Goal: Task Accomplishment & Management: Manage account settings

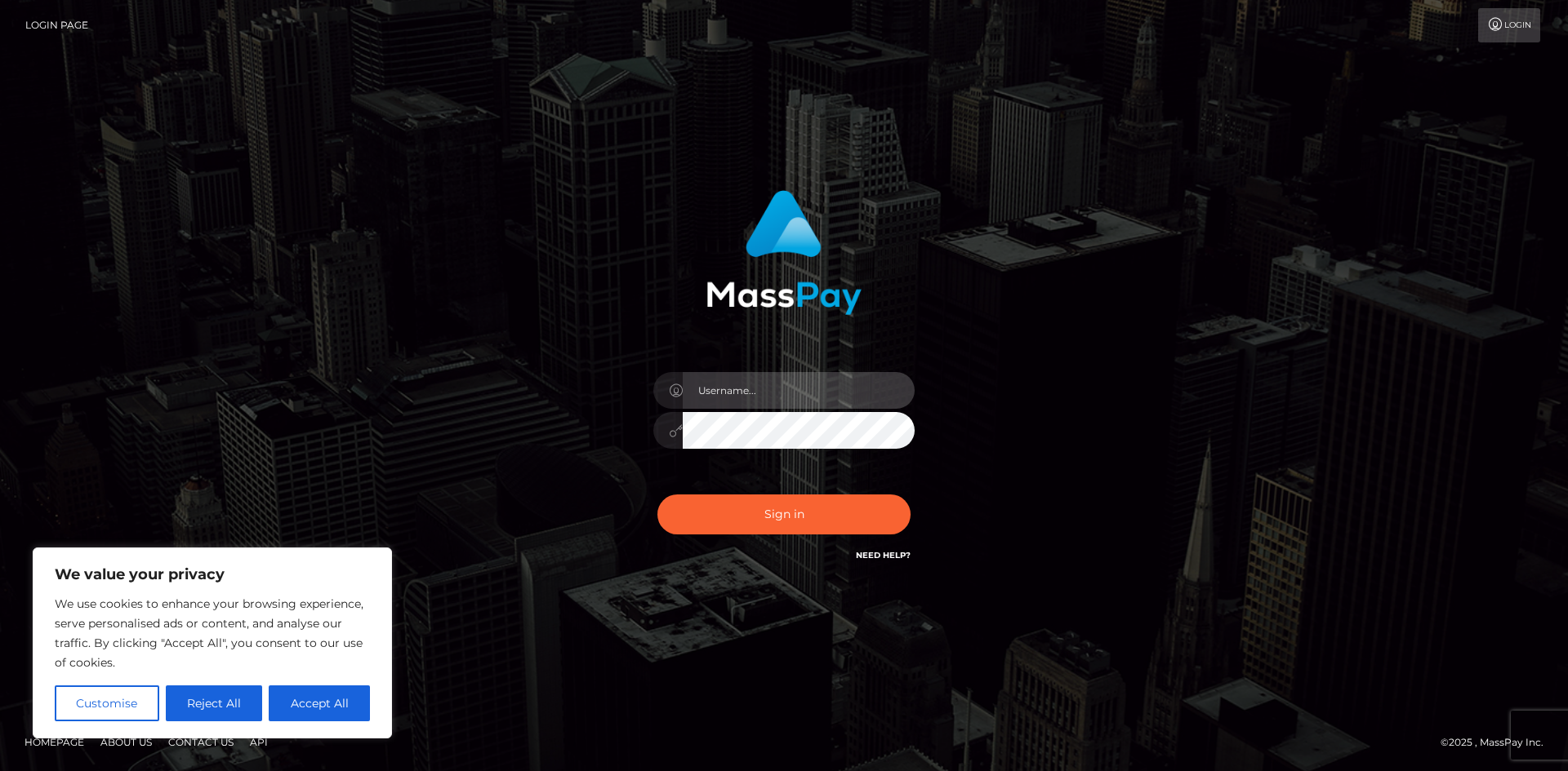
click at [725, 387] on input "text" at bounding box center [798, 391] width 231 height 37
type input "info@xxagency.com.au"
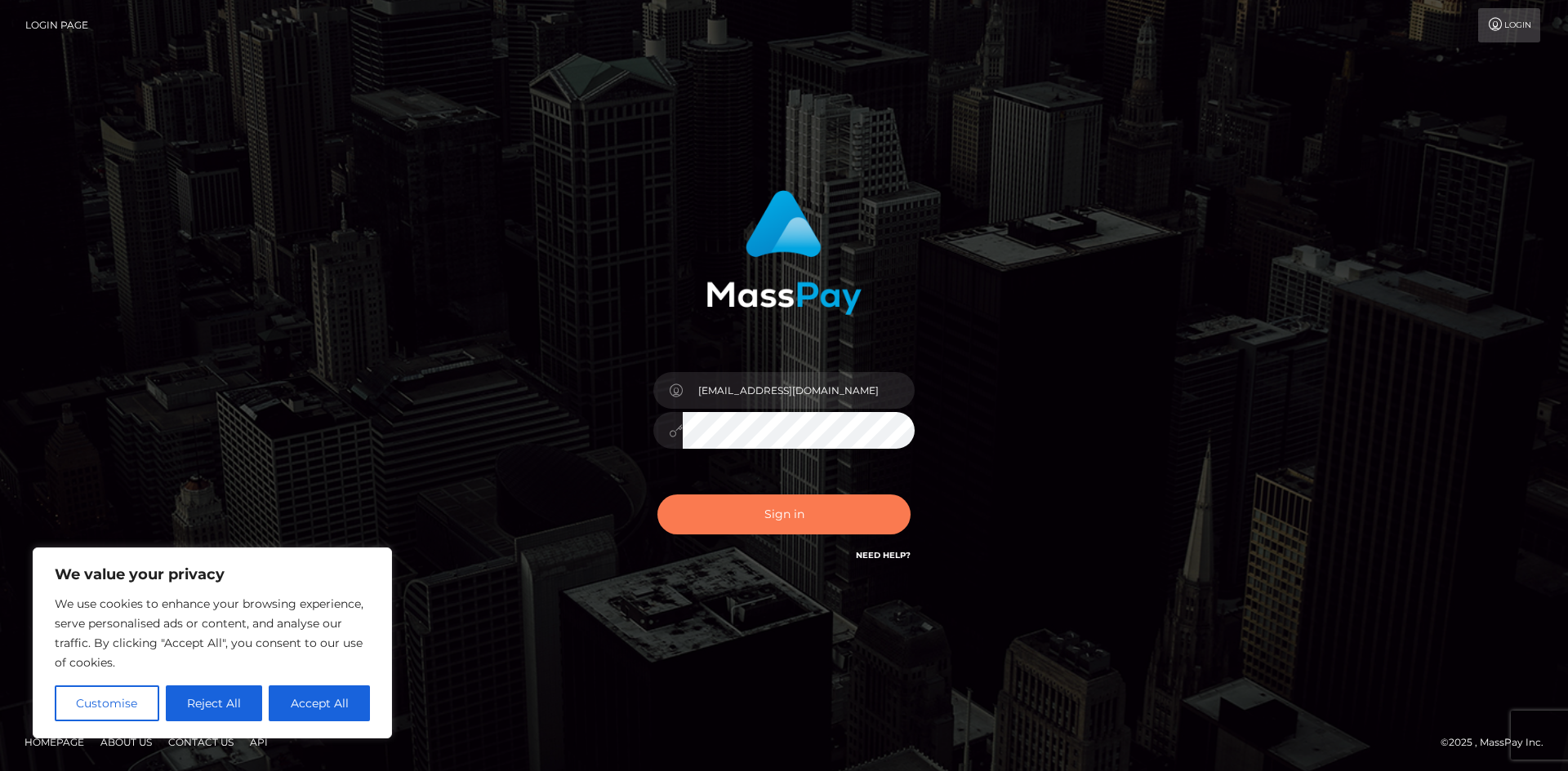
click at [748, 507] on button "Sign in" at bounding box center [783, 515] width 253 height 40
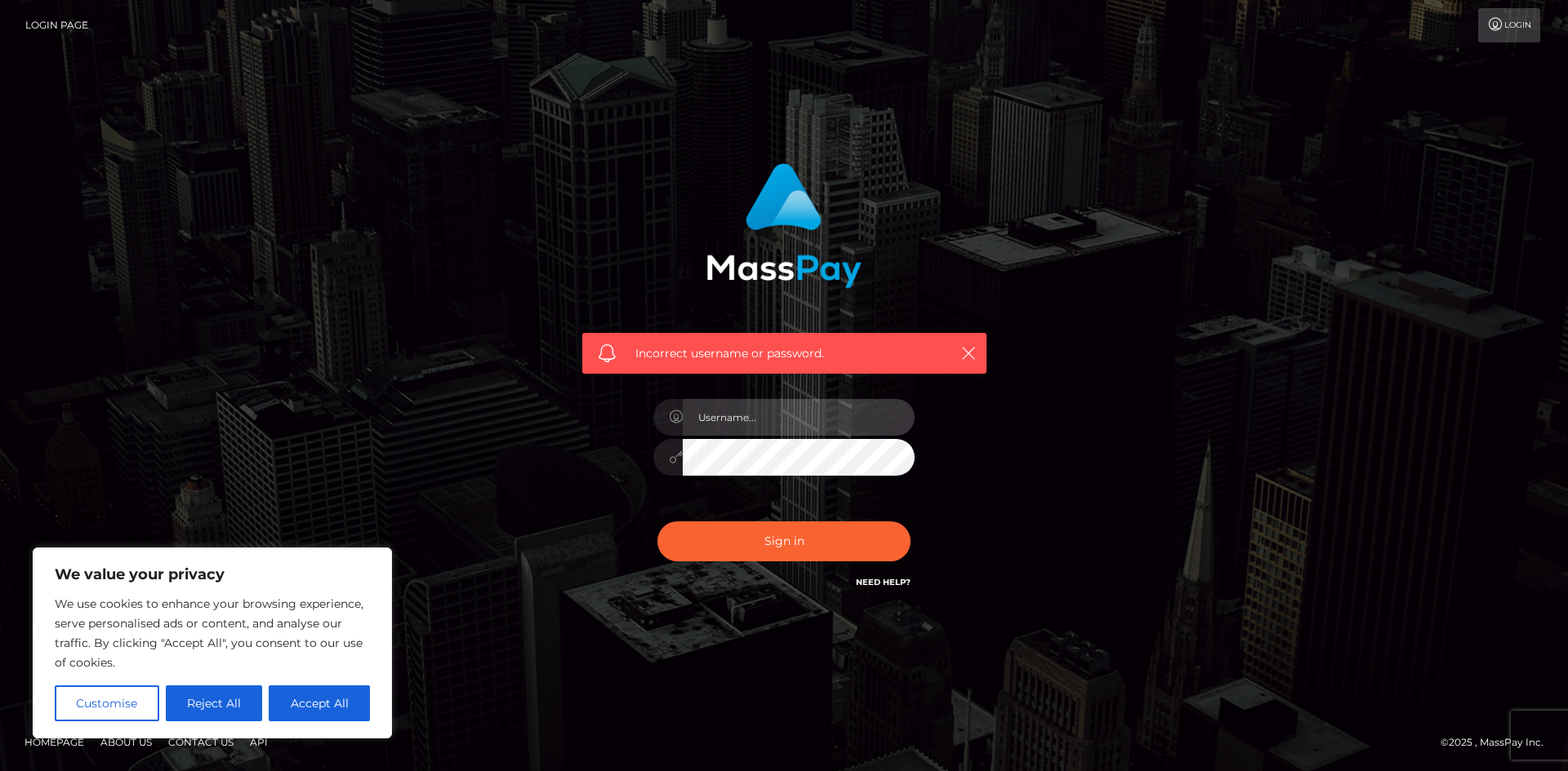
click at [740, 419] on input "text" at bounding box center [798, 417] width 231 height 37
type input "2002-10-28"
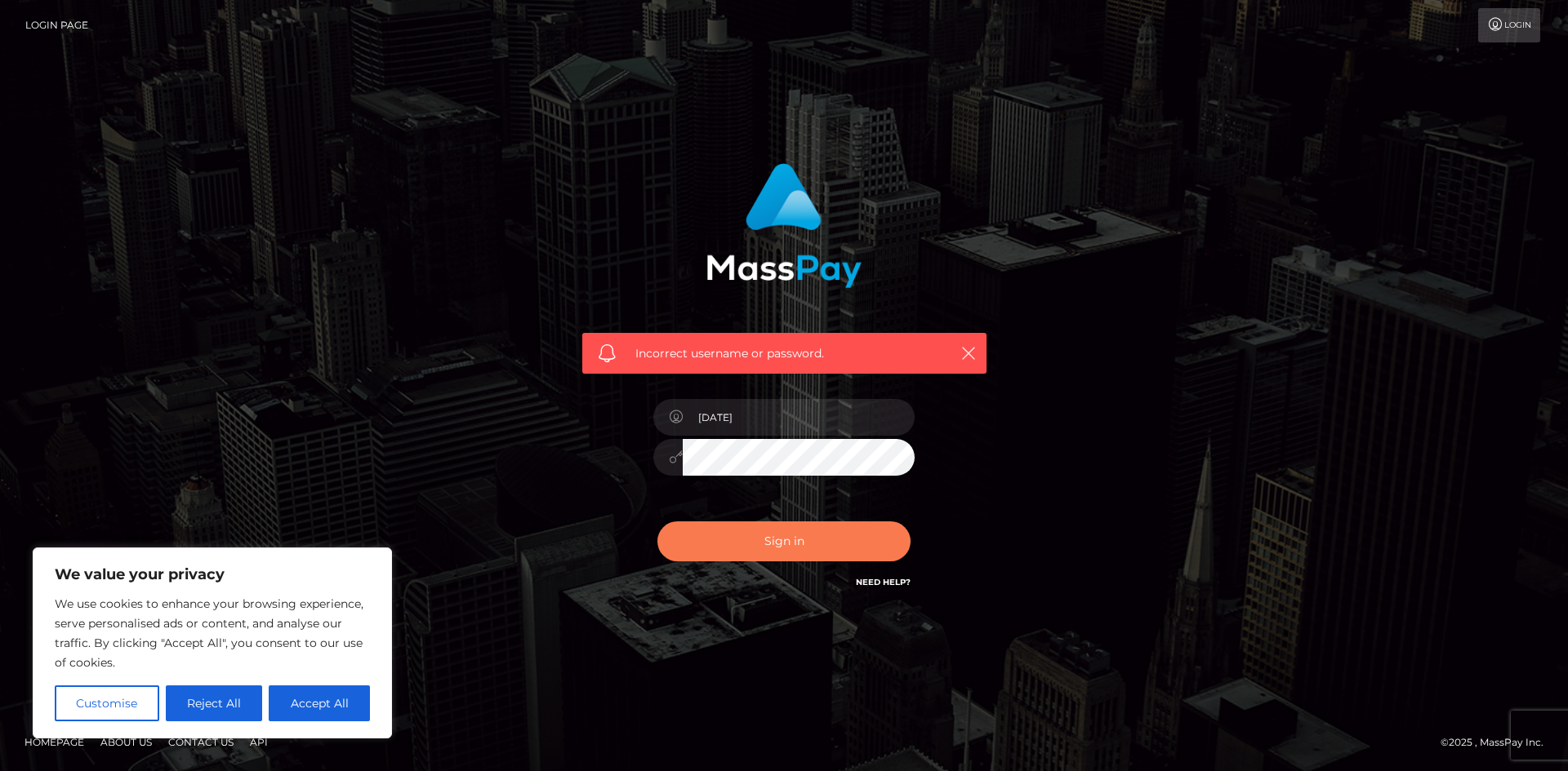
click at [770, 543] on button "Sign in" at bounding box center [783, 541] width 253 height 40
drag, startPoint x: 309, startPoint y: 694, endPoint x: 768, endPoint y: 404, distance: 542.9
click at [307, 695] on button "Accept All" at bounding box center [319, 703] width 102 height 36
checkbox input "true"
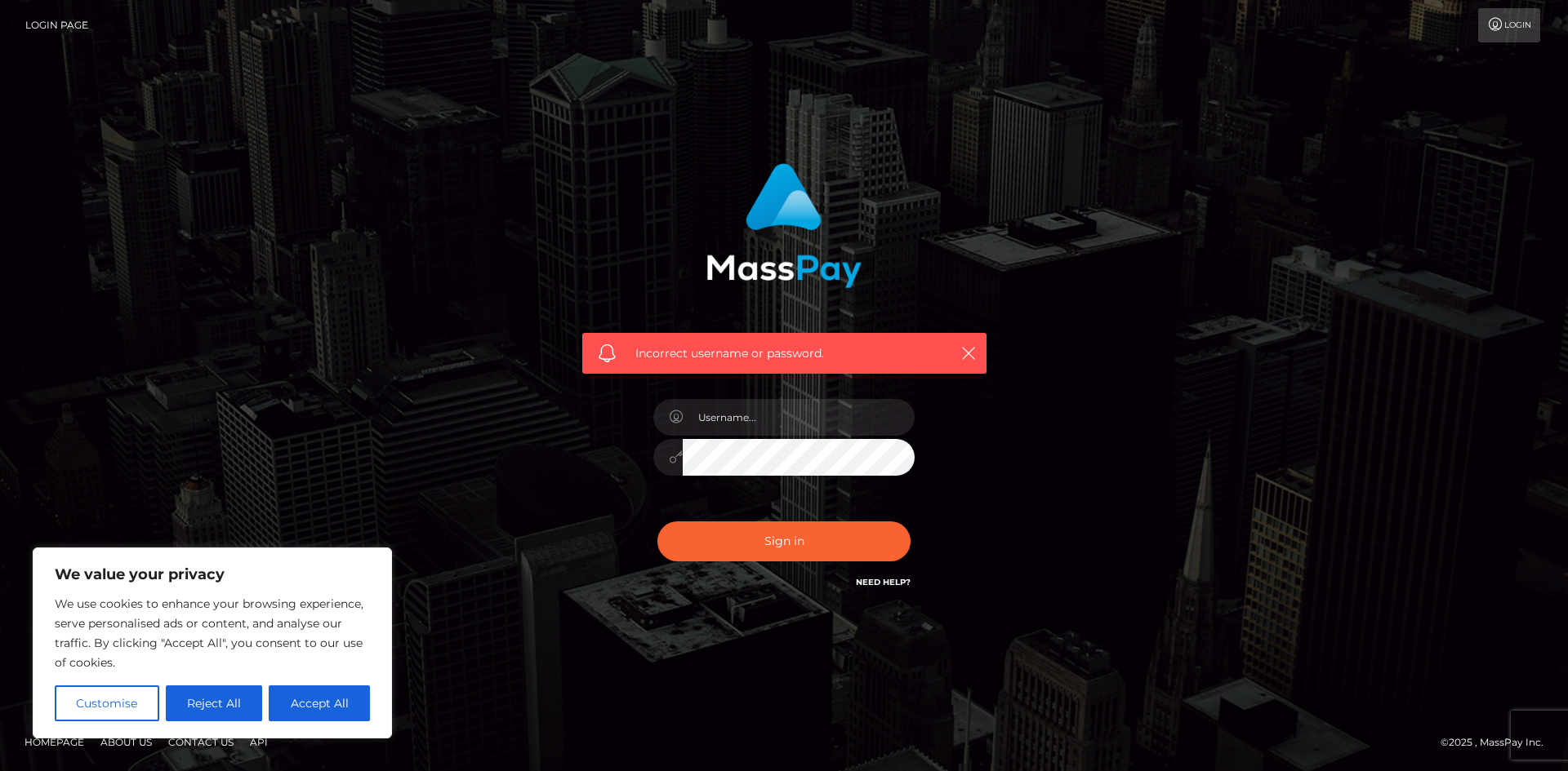
checkbox input "true"
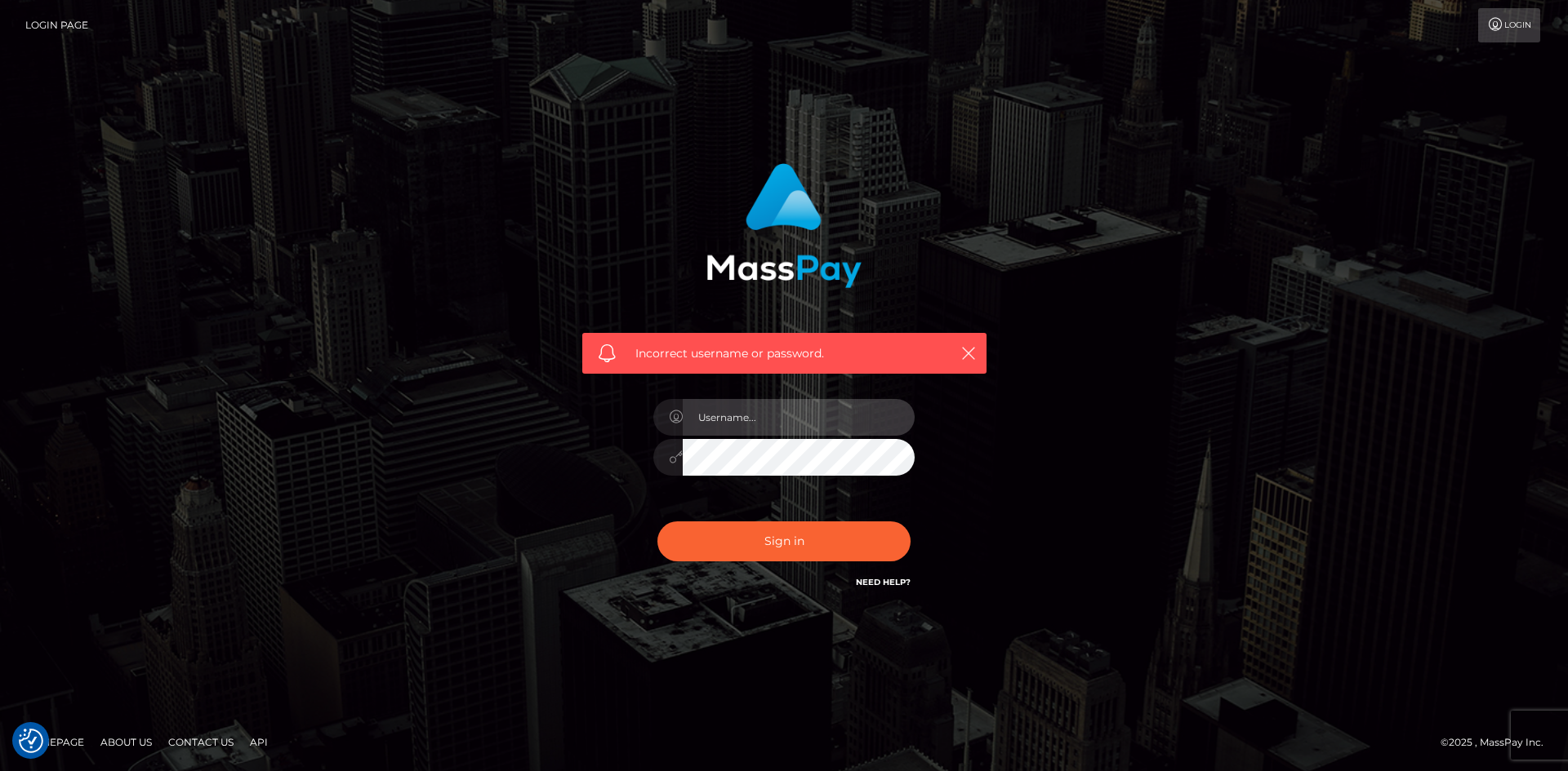
click at [759, 422] on input "text" at bounding box center [798, 417] width 231 height 37
type input "info@xxagency.com.au"
click at [957, 413] on div "Incorrect username or password. info@xxagency.com.au" at bounding box center [784, 377] width 429 height 453
click at [967, 348] on icon "button" at bounding box center [969, 354] width 16 height 16
click at [968, 355] on icon "button" at bounding box center [969, 354] width 16 height 16
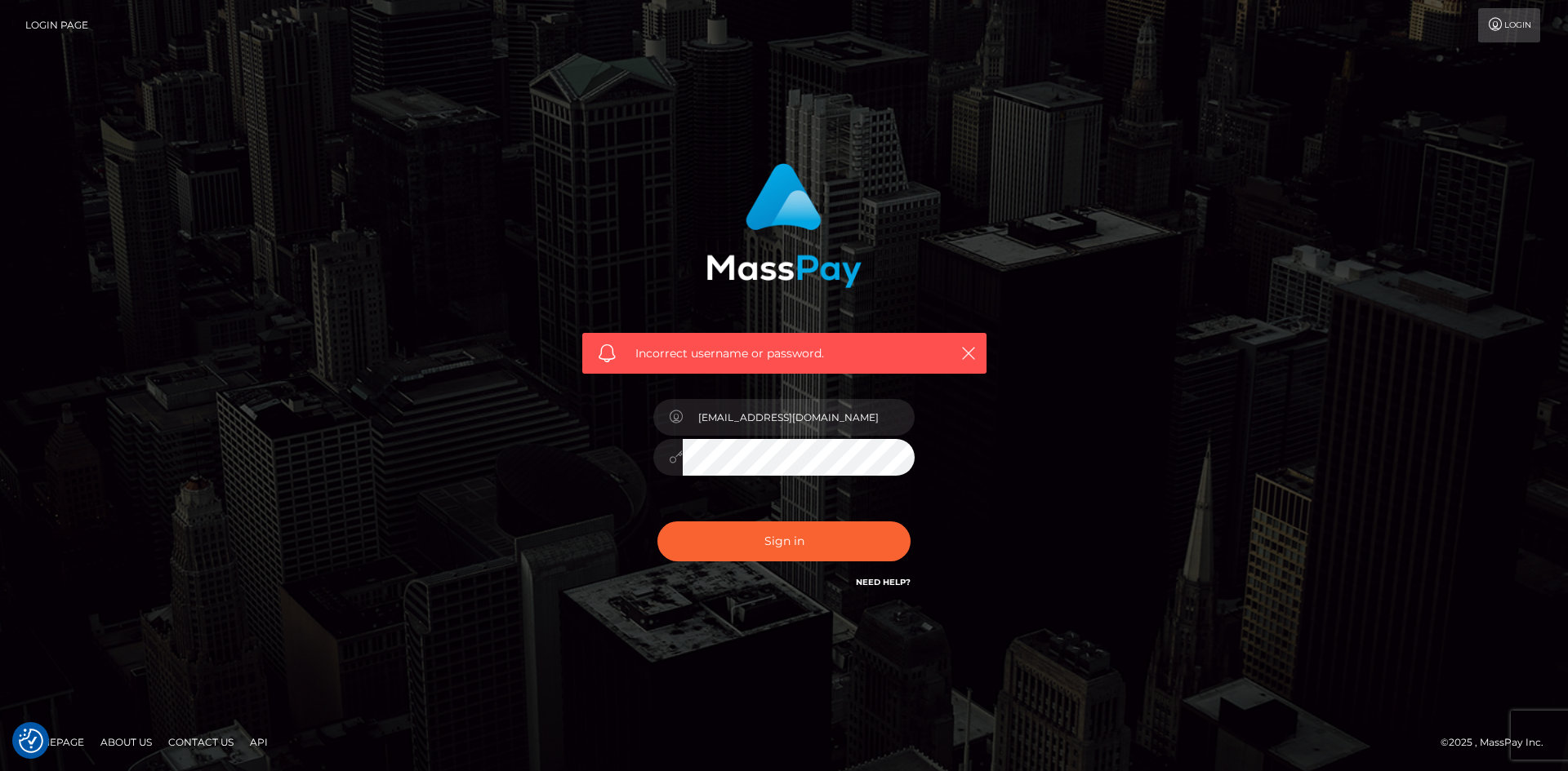
click at [659, 453] on div at bounding box center [784, 455] width 262 height 32
click at [657, 521] on button "Sign in" at bounding box center [783, 541] width 253 height 40
click at [1128, 194] on div "Incorrect username or password." at bounding box center [783, 385] width 930 height 469
click at [760, 422] on input "text" at bounding box center [798, 417] width 231 height 37
click at [644, 410] on div at bounding box center [784, 449] width 285 height 125
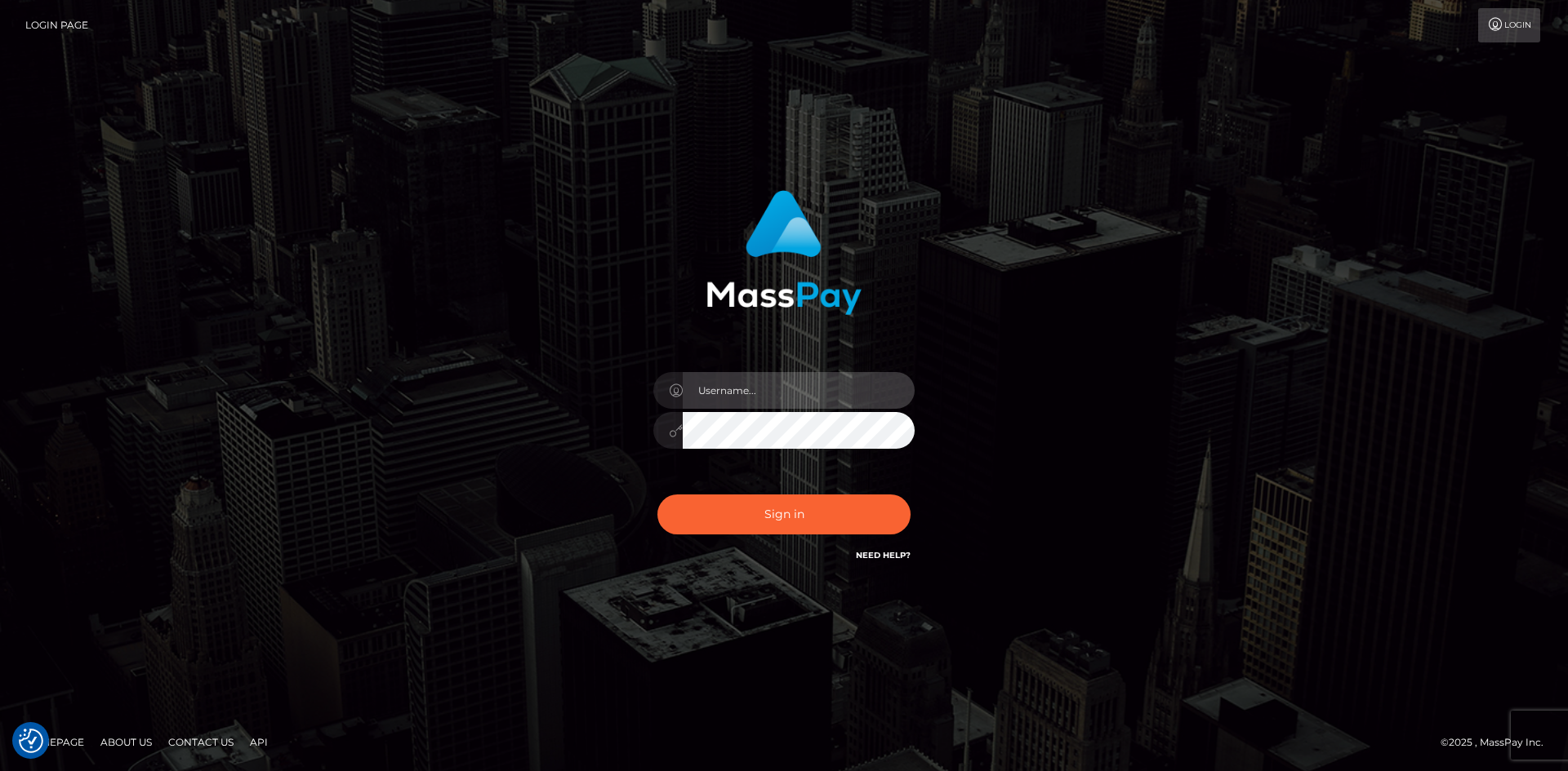
click at [753, 384] on input "text" at bounding box center [798, 391] width 231 height 37
type input "info@xxagency.com.au"
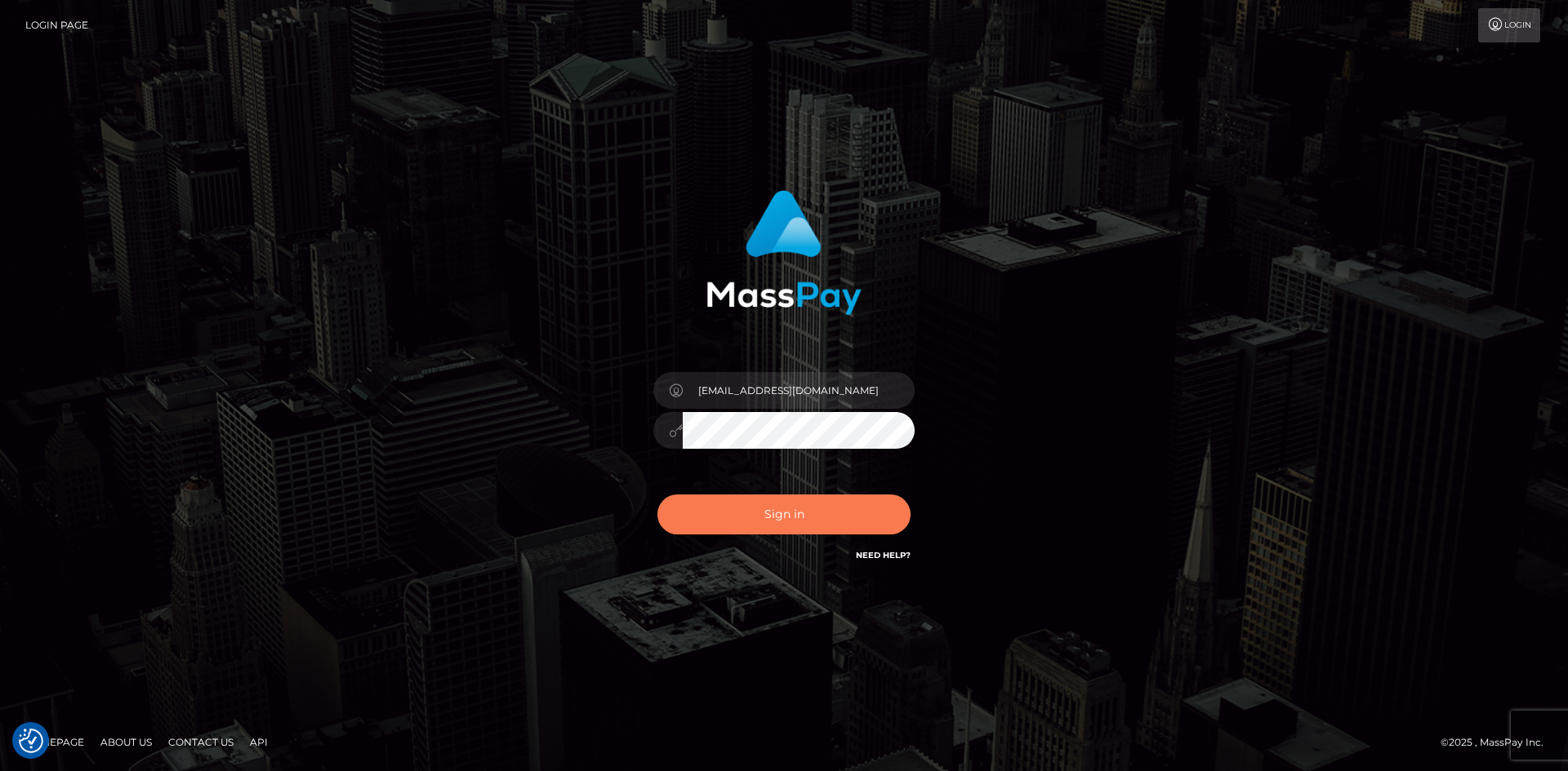
click at [761, 505] on button "Sign in" at bounding box center [783, 515] width 253 height 40
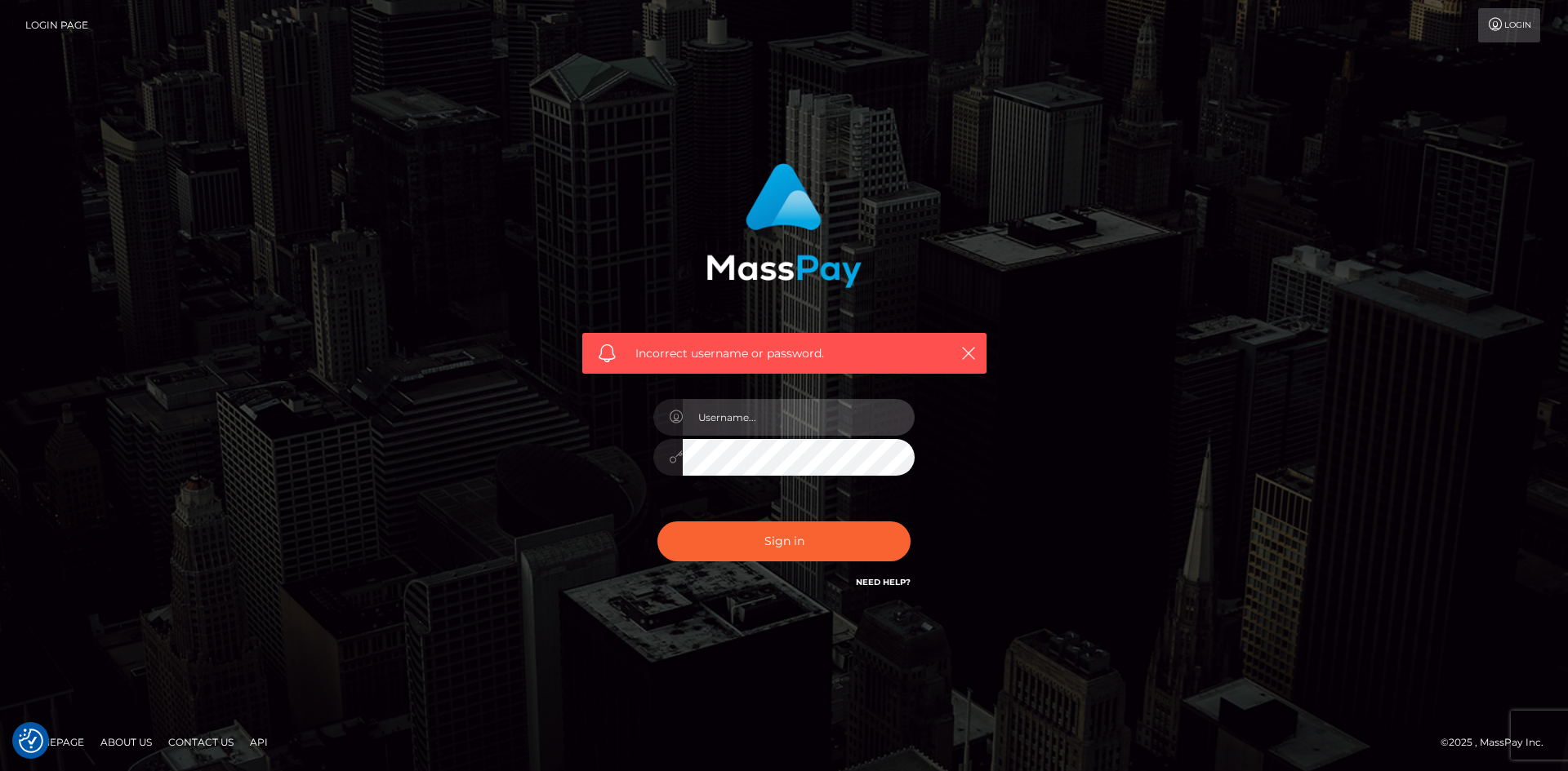
click at [725, 411] on input "text" at bounding box center [798, 417] width 231 height 37
type input "info@xxagency.com.au"
click at [681, 454] on div at bounding box center [784, 455] width 262 height 32
click at [657, 521] on button "Sign in" at bounding box center [783, 541] width 253 height 40
click at [971, 354] on icon "button" at bounding box center [969, 354] width 16 height 16
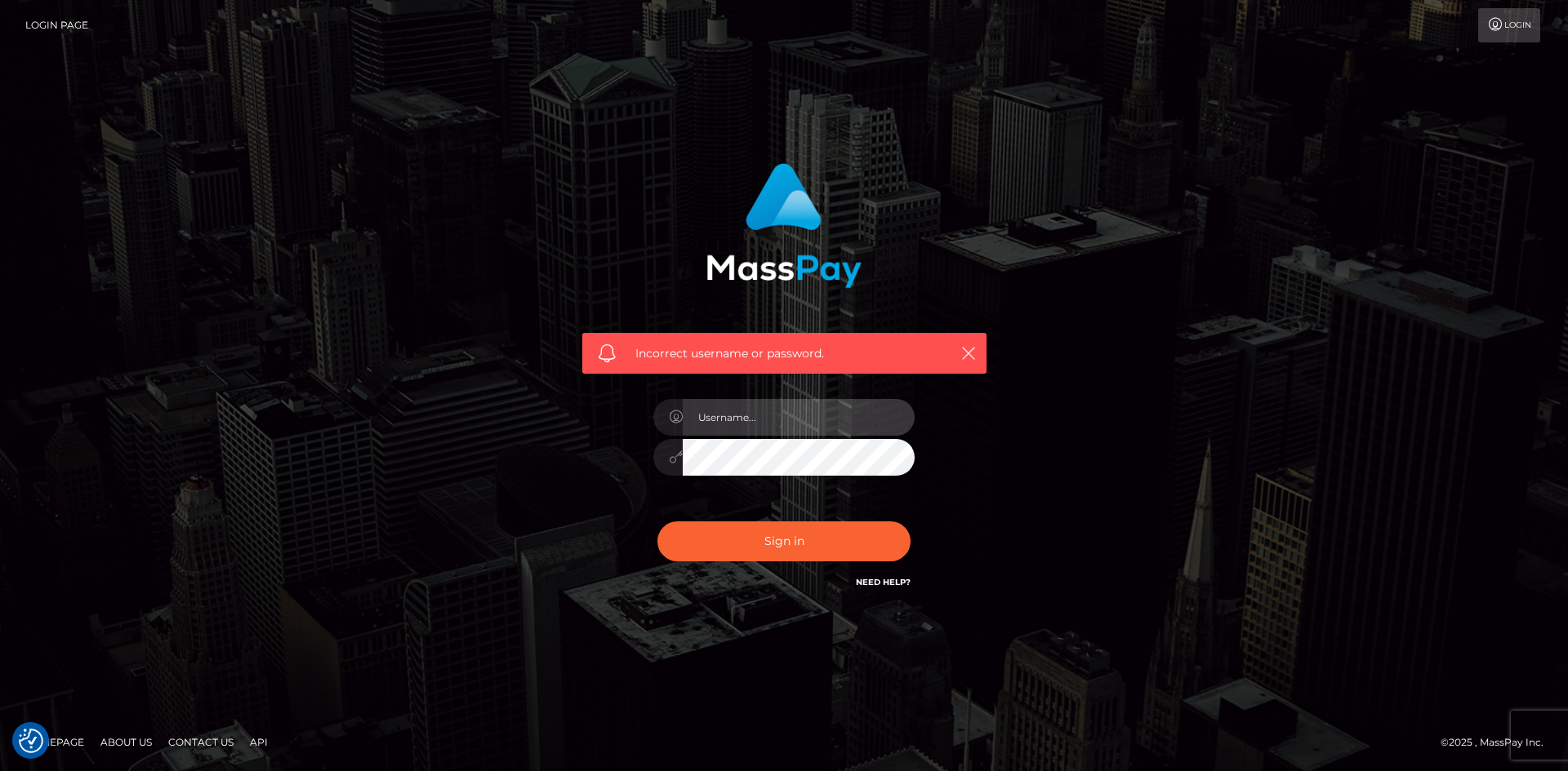
click at [743, 422] on input "text" at bounding box center [798, 417] width 231 height 37
click at [48, 20] on link "Login Page" at bounding box center [57, 25] width 63 height 34
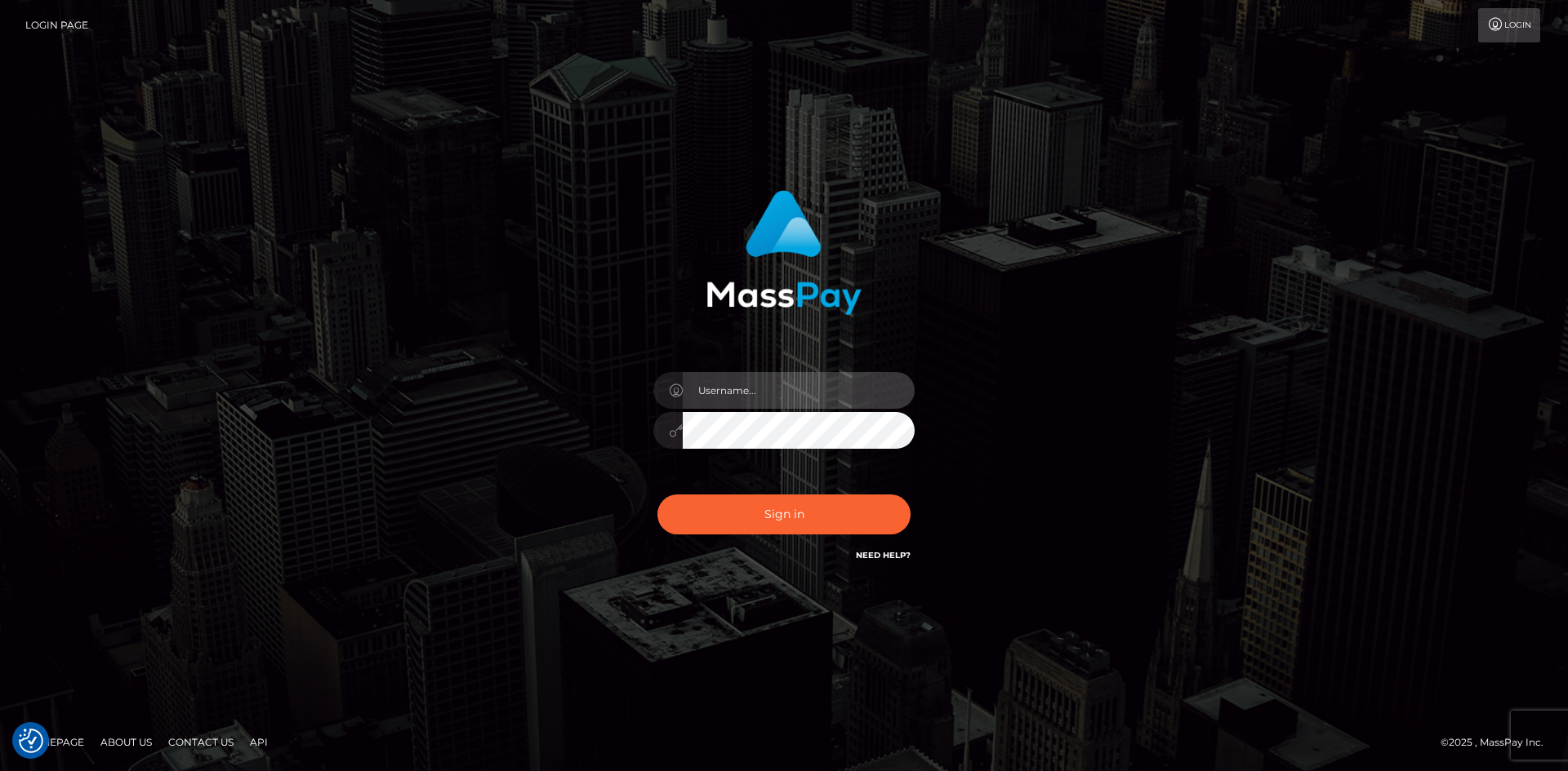
drag, startPoint x: 1405, startPoint y: 0, endPoint x: 752, endPoint y: 387, distance: 759.1
click at [752, 387] on input "text" at bounding box center [798, 391] width 231 height 37
